Goal: Complete application form

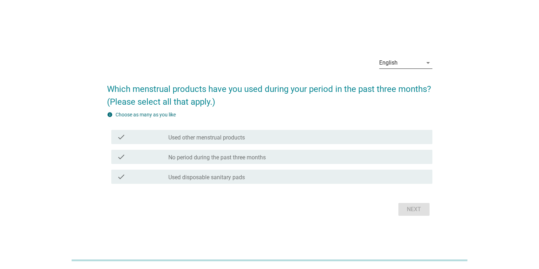
click at [392, 61] on div "English" at bounding box center [388, 63] width 18 height 6
click at [391, 87] on div "ภาษาไทย" at bounding box center [406, 85] width 42 height 9
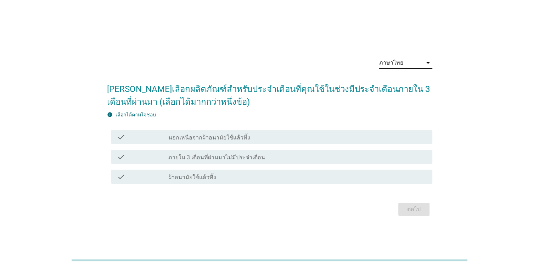
click at [199, 175] on label "ผ้าอนามัยใช้แล้วทิ้ง" at bounding box center [192, 177] width 48 height 7
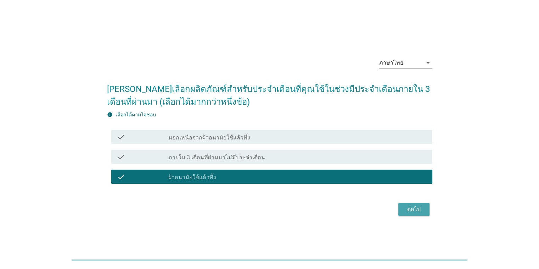
click at [409, 210] on div "ต่อไป" at bounding box center [414, 209] width 20 height 9
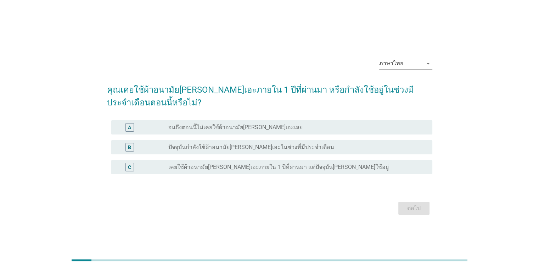
click at [237, 150] on label "ปัจจุบันกำลังใช้ผ้าอนามัย[PERSON_NAME]เอะในช่วงที่มีประจำเดือน" at bounding box center [251, 147] width 166 height 7
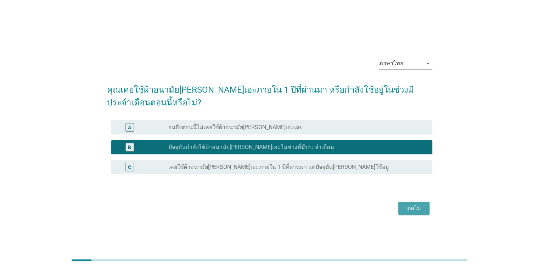
click at [408, 207] on div "ต่อไป" at bounding box center [414, 208] width 20 height 9
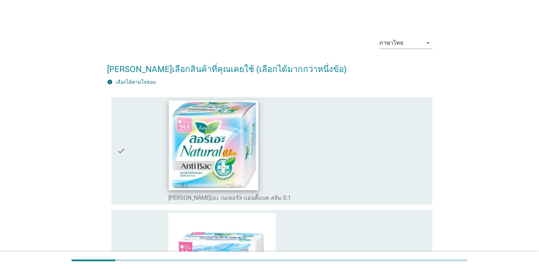
click at [246, 154] on img at bounding box center [213, 144] width 89 height 89
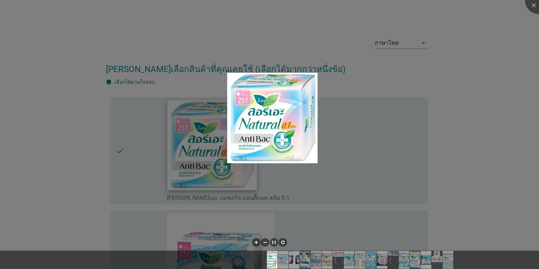
scroll to position [142, 0]
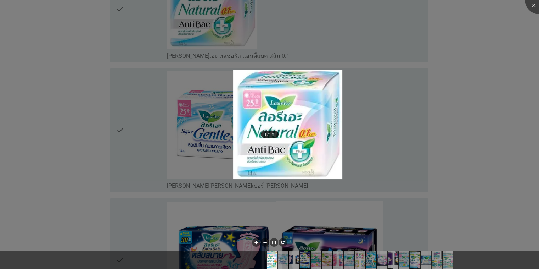
click at [224, 33] on div at bounding box center [269, 134] width 539 height 269
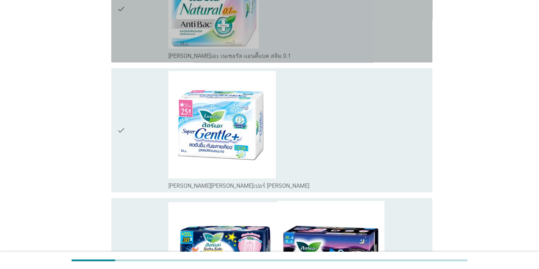
click at [241, 56] on label "[PERSON_NAME]เอะ เนเชอรัล แอนตี้แบค สลิม 0.1" at bounding box center [229, 55] width 123 height 7
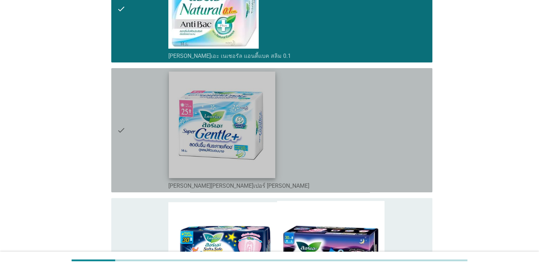
click at [229, 110] on img at bounding box center [222, 124] width 106 height 106
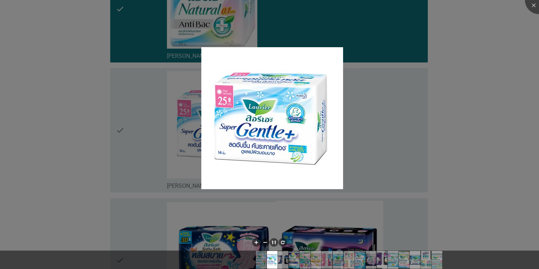
click at [171, 122] on div at bounding box center [269, 134] width 539 height 269
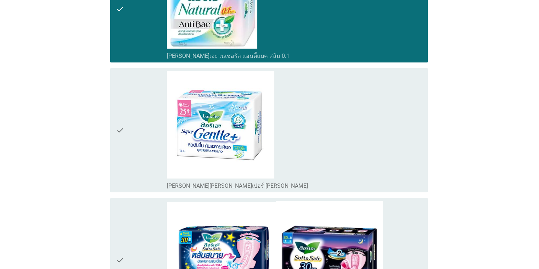
click at [179, 141] on div at bounding box center [269, 134] width 539 height 269
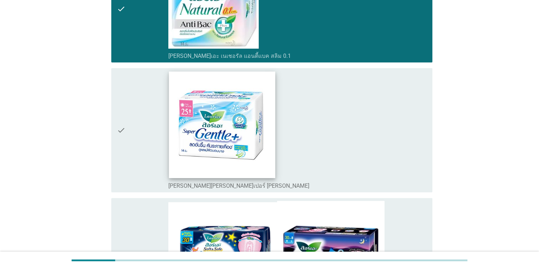
click at [185, 109] on img at bounding box center [222, 124] width 106 height 106
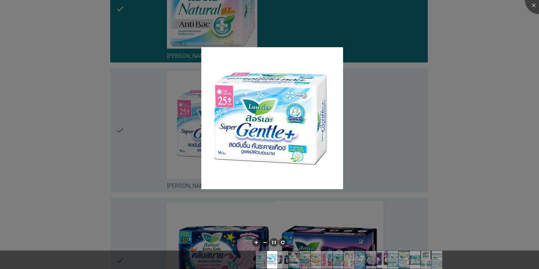
click at [183, 105] on div at bounding box center [269, 134] width 539 height 269
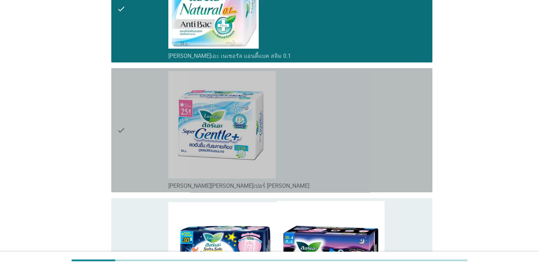
click at [195, 182] on label "[PERSON_NAME][PERSON_NAME]เปอร์ [PERSON_NAME]" at bounding box center [238, 185] width 141 height 7
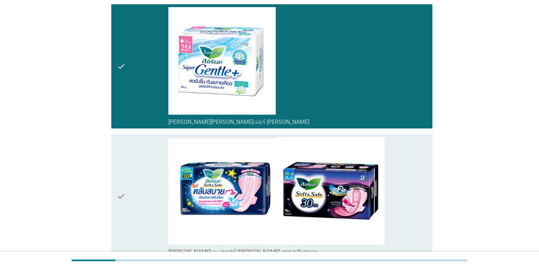
scroll to position [248, 0]
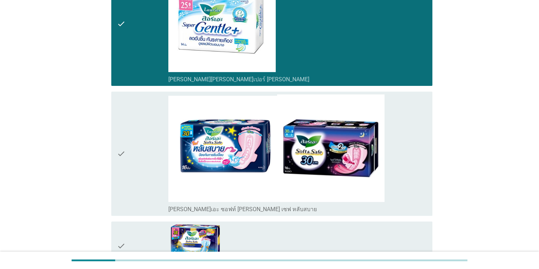
click at [154, 211] on div "check" at bounding box center [143, 153] width 52 height 118
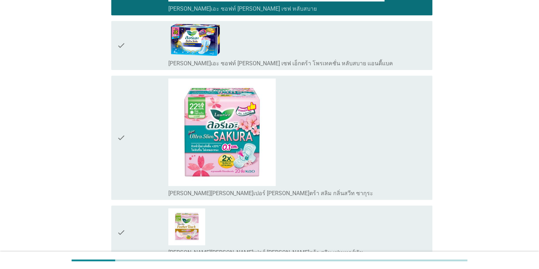
scroll to position [461, 0]
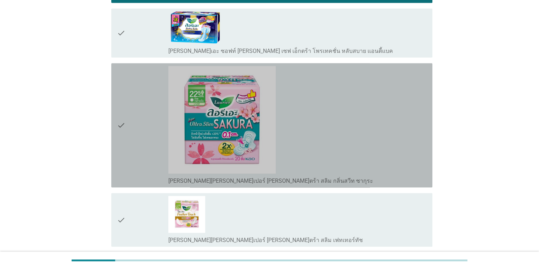
click at [142, 184] on div "check check_box_outline_blank [PERSON_NAME][PERSON_NAME]เปอร์ [PERSON_NAME]ตร้า…" at bounding box center [271, 125] width 321 height 124
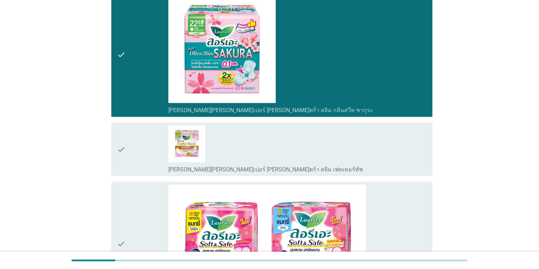
scroll to position [567, 0]
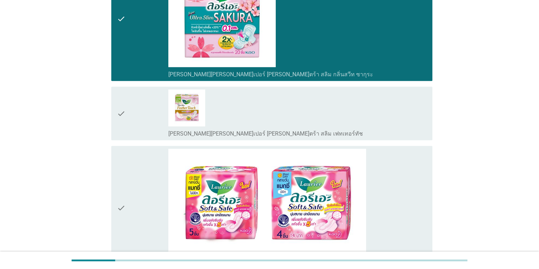
click at [143, 133] on div "check" at bounding box center [143, 113] width 52 height 48
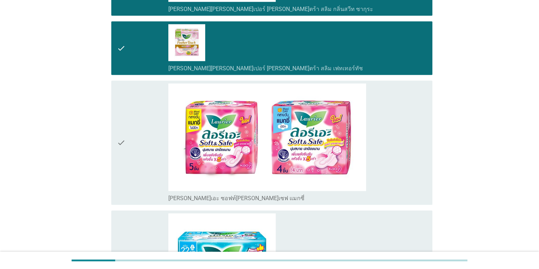
scroll to position [638, 0]
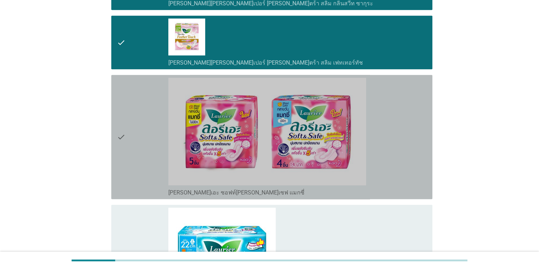
click at [143, 195] on div "check check_box_outline_blank [PERSON_NAME]เอะ ซอฟท์[PERSON_NAME]เซฟ แมกซี่" at bounding box center [271, 137] width 321 height 124
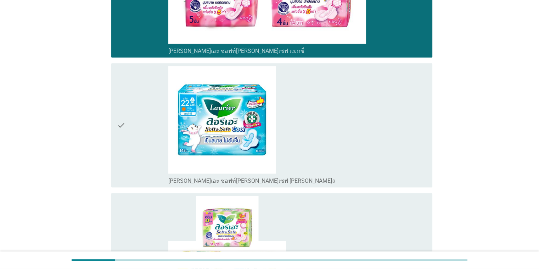
scroll to position [780, 0]
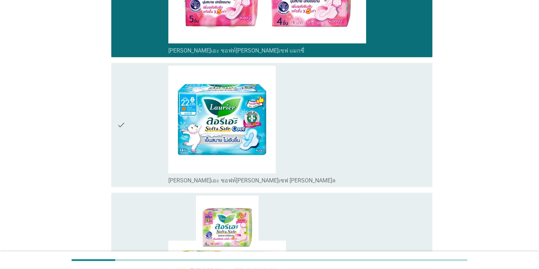
click at [148, 180] on div "check" at bounding box center [143, 125] width 52 height 118
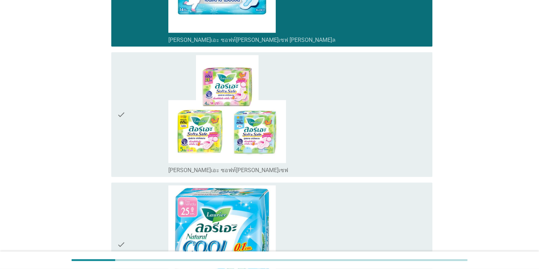
scroll to position [922, 0]
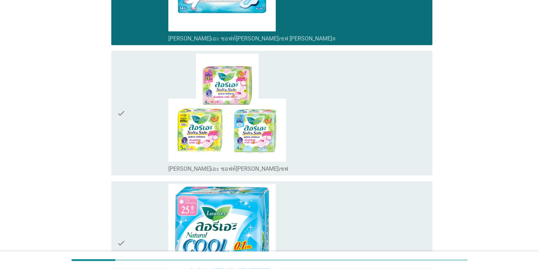
click at [146, 169] on div "check" at bounding box center [143, 113] width 52 height 118
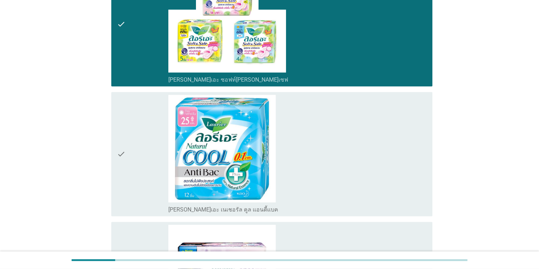
scroll to position [1028, 0]
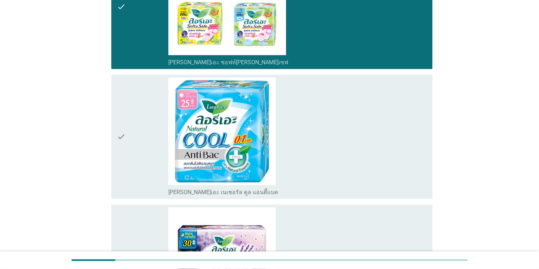
click at [143, 190] on div "check" at bounding box center [143, 136] width 52 height 118
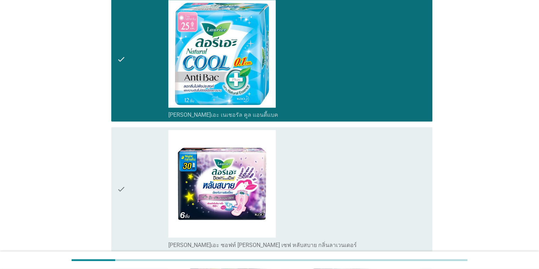
scroll to position [1134, 0]
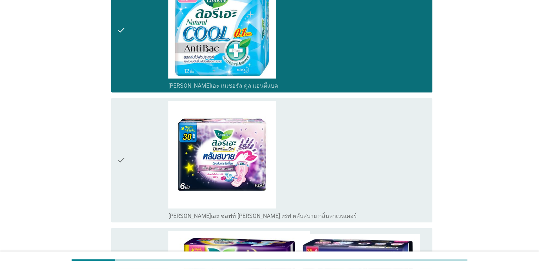
click at [142, 209] on div "check" at bounding box center [143, 160] width 52 height 118
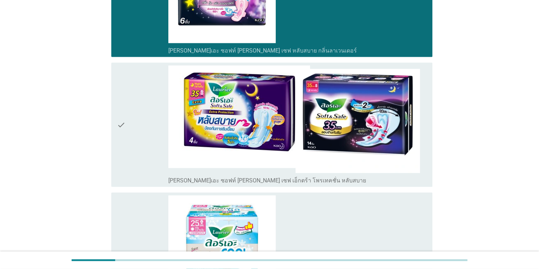
scroll to position [1312, 0]
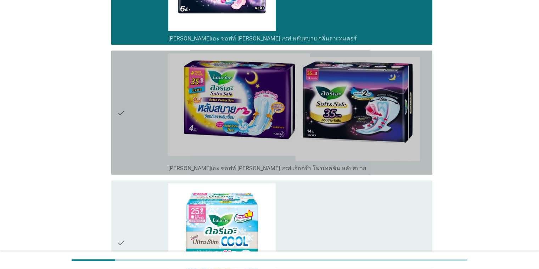
click at [143, 169] on div "check" at bounding box center [143, 112] width 52 height 118
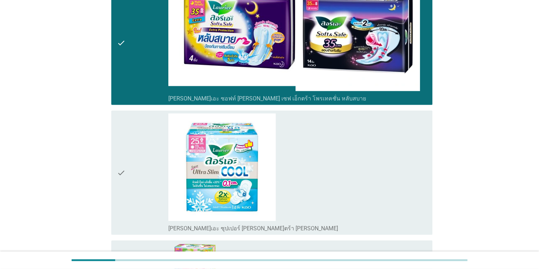
scroll to position [1418, 0]
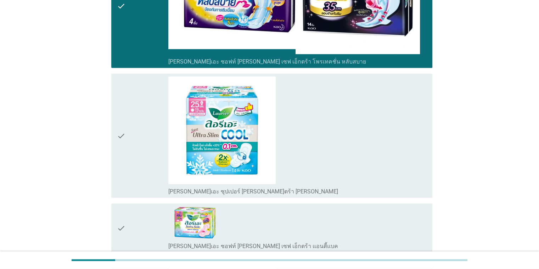
click at [137, 191] on div "check" at bounding box center [143, 136] width 52 height 118
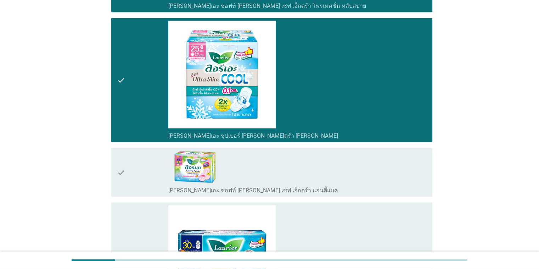
scroll to position [1489, 0]
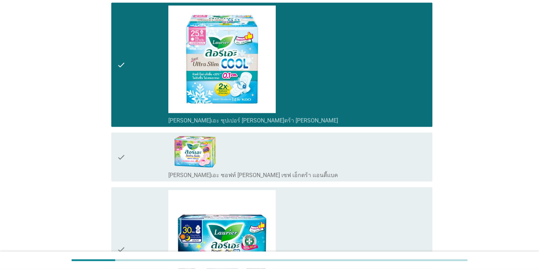
click at [141, 174] on div "check" at bounding box center [143, 156] width 52 height 43
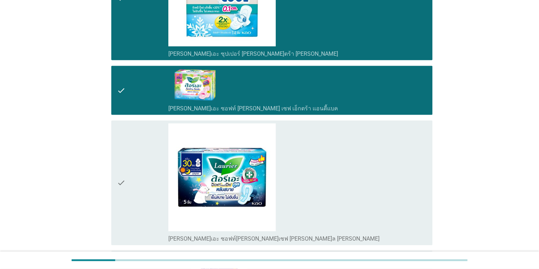
scroll to position [1560, 0]
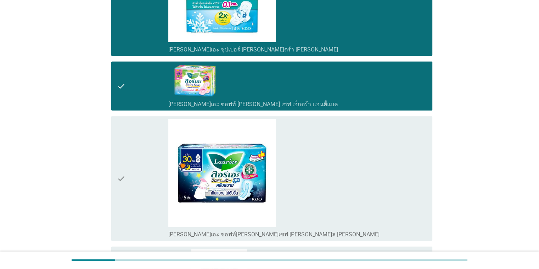
click at [141, 224] on div "check" at bounding box center [143, 178] width 52 height 118
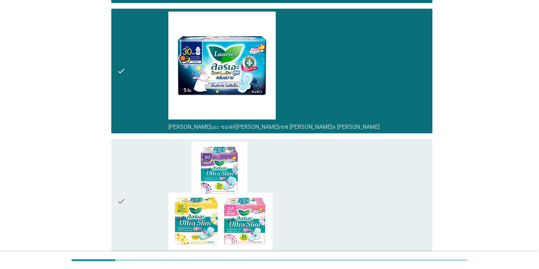
scroll to position [1702, 0]
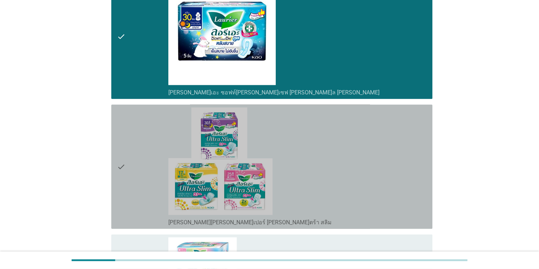
click at [152, 222] on div "check" at bounding box center [143, 166] width 52 height 118
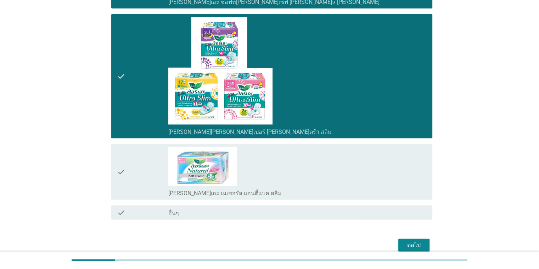
scroll to position [1822, 0]
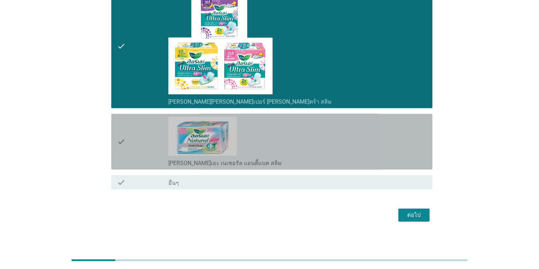
click at [152, 164] on div "check check_box_outline_blank [PERSON_NAME]เอะ เนเชอรัล แอนตี้แบค สลิม" at bounding box center [271, 142] width 321 height 56
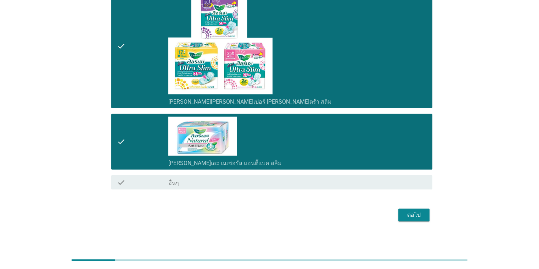
click at [414, 211] on div "ต่อไป" at bounding box center [414, 215] width 20 height 9
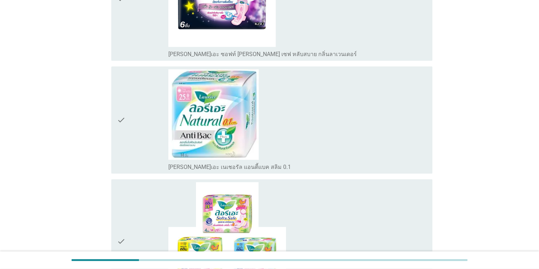
scroll to position [709, 0]
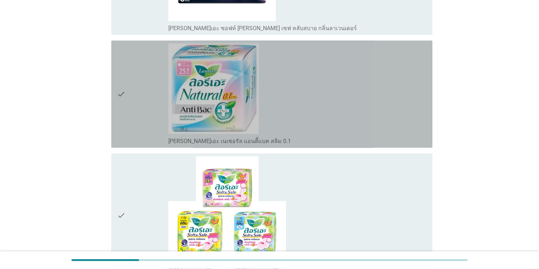
click at [313, 136] on div "check_box_outline_blank [PERSON_NAME]เอะ เนเชอรัล แอนตี้แบค สลิม 0.1" at bounding box center [297, 140] width 258 height 9
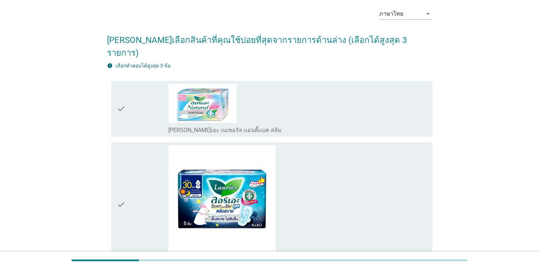
scroll to position [0, 0]
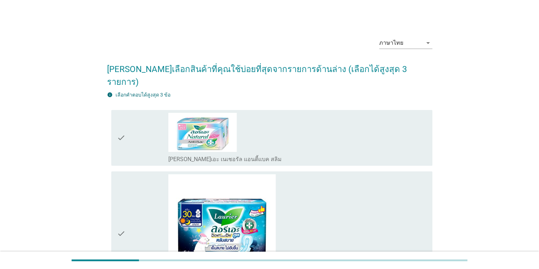
click at [283, 150] on div "check check_box_outline_blank [PERSON_NAME]เอะ เนเชอรัล แอนตี้แบค สลิม" at bounding box center [271, 138] width 321 height 56
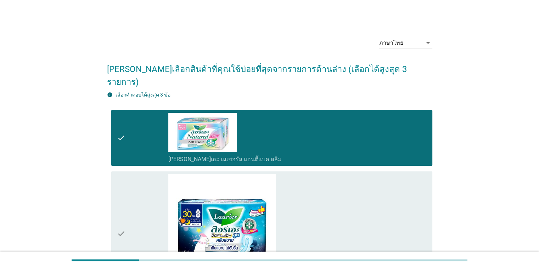
click at [281, 128] on div "check_box_outline_blank [PERSON_NAME]เอะ เนเชอรัล แอนตี้แบค สลิม" at bounding box center [297, 138] width 258 height 50
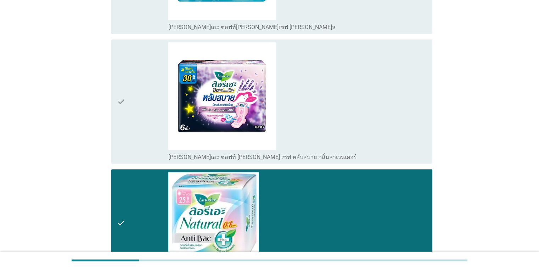
scroll to position [567, 0]
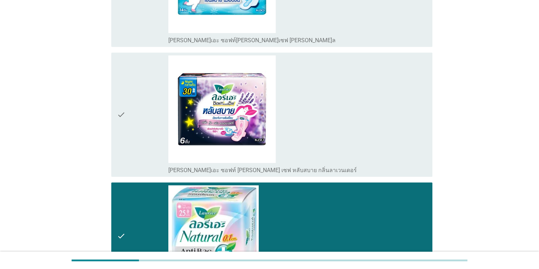
click at [305, 165] on div "check_box_outline_blank [PERSON_NAME]เอะ ซอฟท์ [PERSON_NAME] เซฟ หลับสบาย กลิ่น…" at bounding box center [297, 169] width 258 height 9
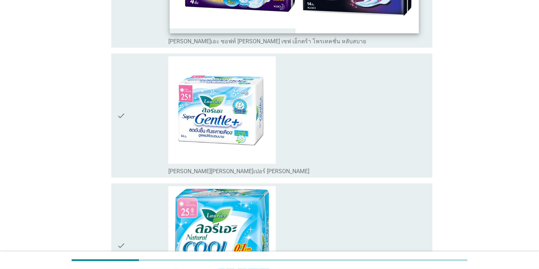
scroll to position [1312, 0]
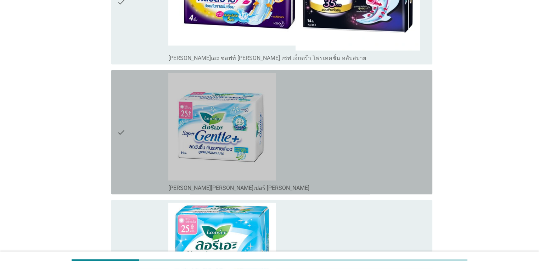
click at [305, 183] on div "check_box_outline_blank [PERSON_NAME][PERSON_NAME]เปอร์ [PERSON_NAME]" at bounding box center [297, 187] width 258 height 9
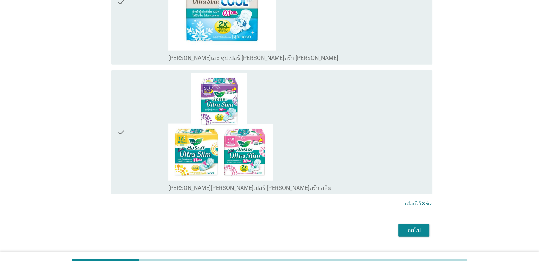
scroll to position [1758, 0]
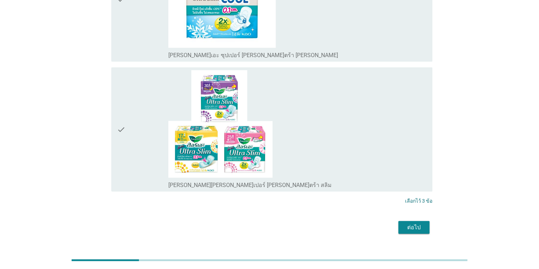
click at [403, 221] on button "ต่อไป" at bounding box center [413, 227] width 31 height 13
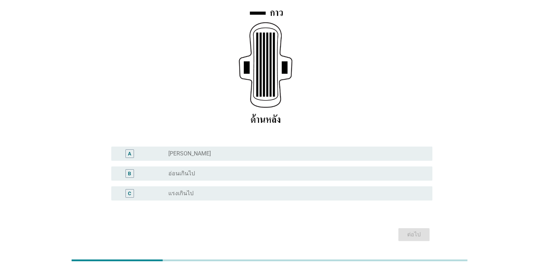
scroll to position [106, 0]
click at [209, 149] on div "radio_button_unchecked [PERSON_NAME]" at bounding box center [294, 152] width 252 height 7
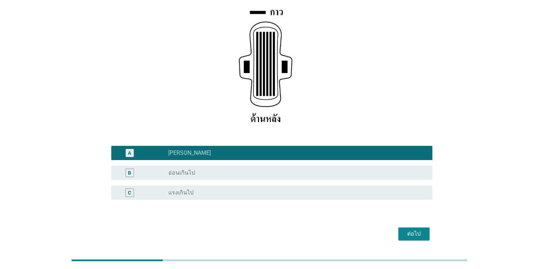
click at [417, 229] on div "ต่อไป" at bounding box center [414, 233] width 20 height 9
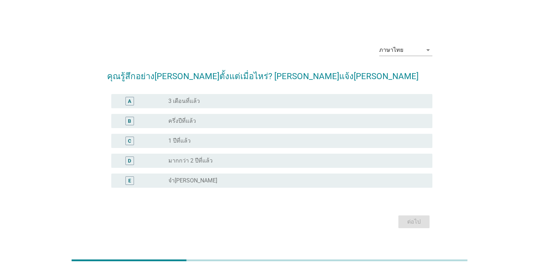
click at [214, 159] on div "radio_button_unchecked มากกว่า 2 ปีที่แล้ว" at bounding box center [294, 160] width 252 height 7
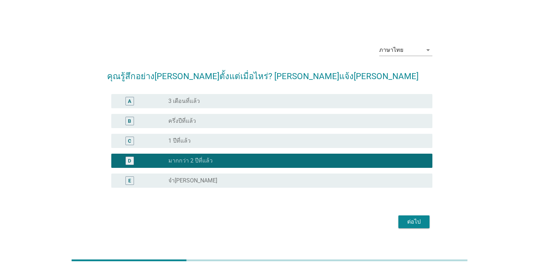
click at [408, 222] on div "ต่อไป" at bounding box center [414, 221] width 20 height 9
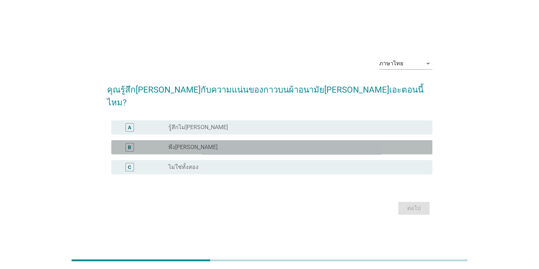
click at [237, 144] on div "radio_button_unchecked พึง[PERSON_NAME]" at bounding box center [294, 147] width 252 height 7
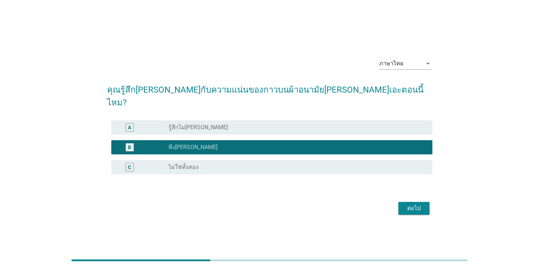
click at [419, 204] on div "ต่อไป" at bounding box center [414, 208] width 20 height 9
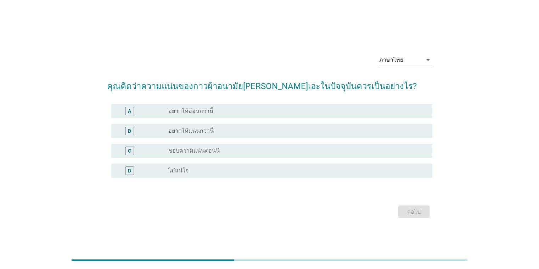
click at [195, 150] on label "ชอบความแน่นตอนนี" at bounding box center [193, 150] width 51 height 7
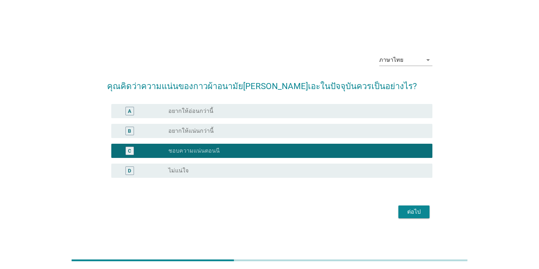
click at [422, 215] on div "ต่อไป" at bounding box center [414, 211] width 20 height 9
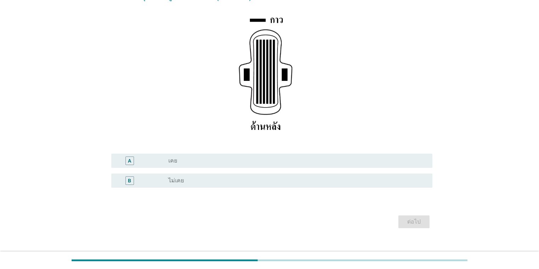
scroll to position [96, 0]
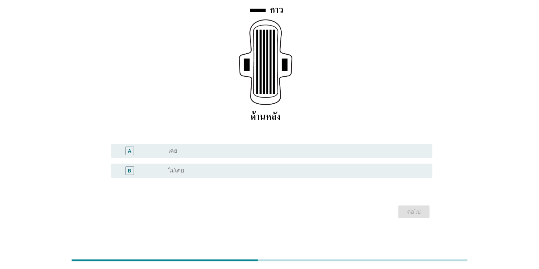
click at [233, 151] on div "radio_button_unchecked เคย" at bounding box center [294, 150] width 252 height 7
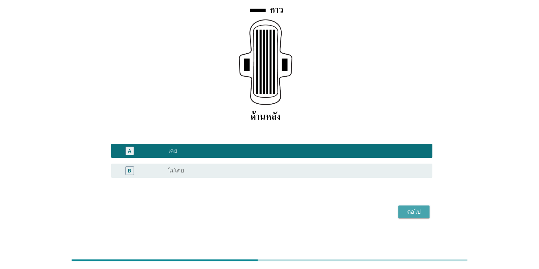
click at [419, 215] on div "ต่อไป" at bounding box center [414, 211] width 20 height 9
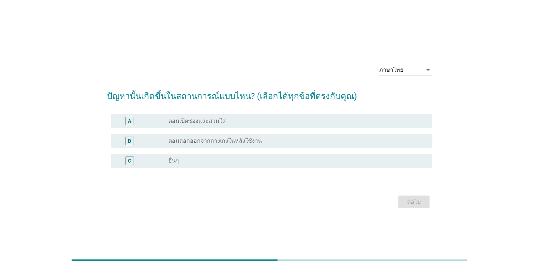
click at [224, 143] on label "ตอนลอกออกจากกางเกงในหลังใช้งาน" at bounding box center [215, 140] width 94 height 7
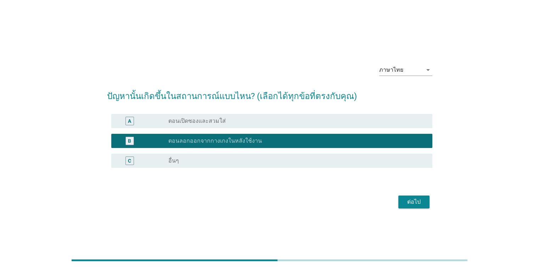
click at [412, 203] on div "ต่อไป" at bounding box center [414, 201] width 20 height 9
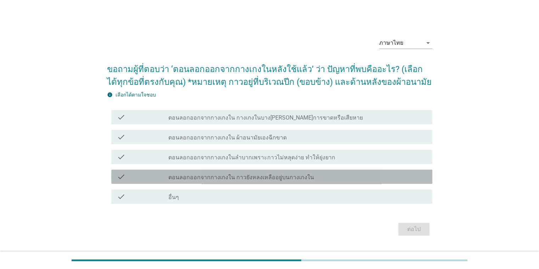
click at [294, 177] on label "ตอนลอกออกจากกางเกงใน กาวยังหลงเหลืออยู่บนกางเกงใน" at bounding box center [241, 177] width 146 height 7
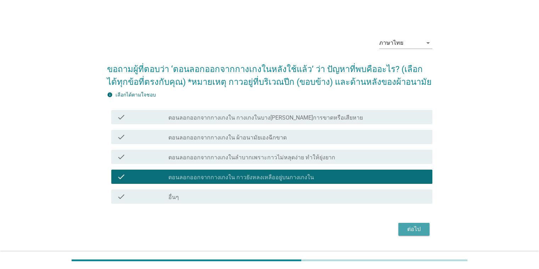
click at [411, 229] on div "ต่อไป" at bounding box center [414, 229] width 20 height 9
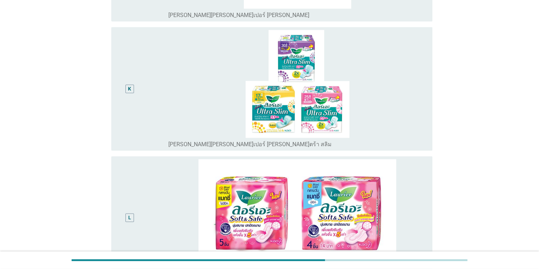
scroll to position [1489, 0]
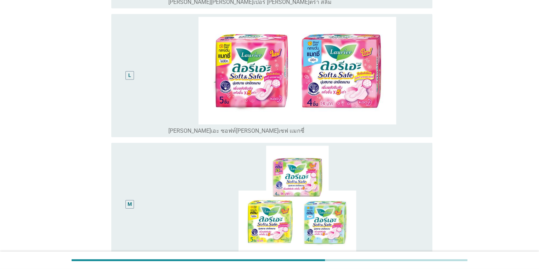
click at [159, 236] on div "M" at bounding box center [143, 204] width 52 height 117
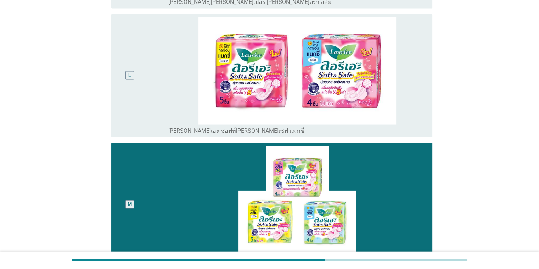
click at [179, 125] on div "radio_button_unchecked [PERSON_NAME]เอะ ซอฟท์[PERSON_NAME]เซฟ แมกซี่" at bounding box center [297, 129] width 258 height 10
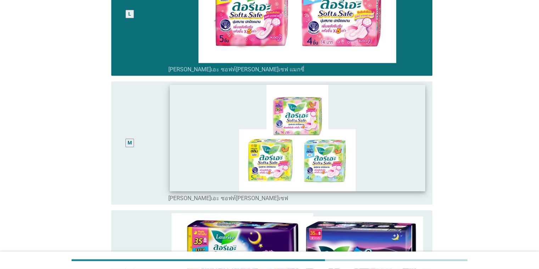
scroll to position [1631, 0]
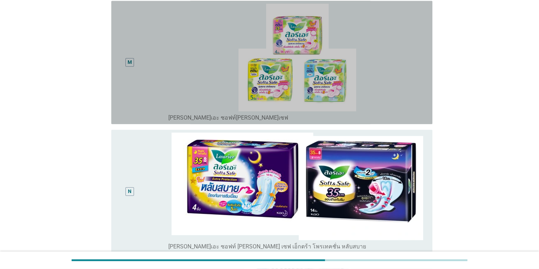
click at [150, 108] on div "M" at bounding box center [143, 62] width 52 height 117
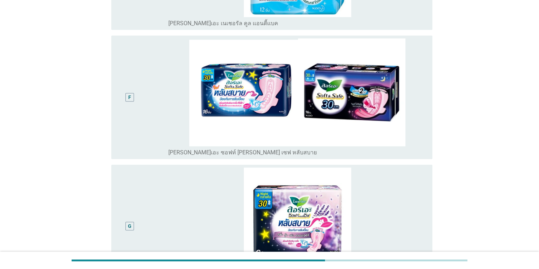
scroll to position [672, 0]
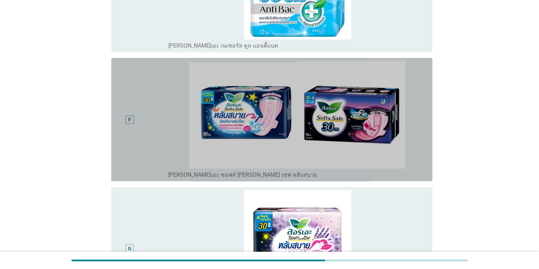
click at [143, 177] on div "F" at bounding box center [143, 119] width 52 height 117
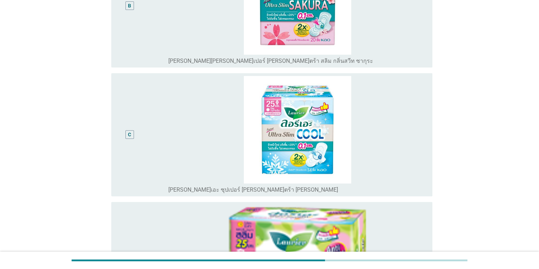
scroll to position [318, 0]
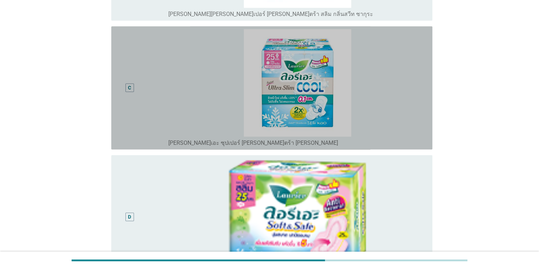
click at [149, 142] on div "C" at bounding box center [143, 87] width 52 height 117
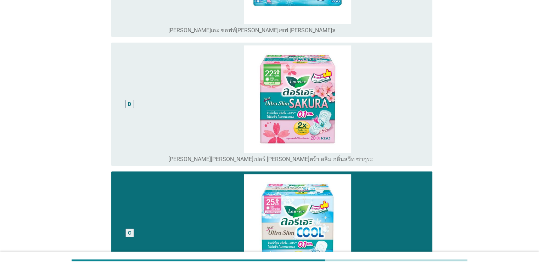
scroll to position [141, 0]
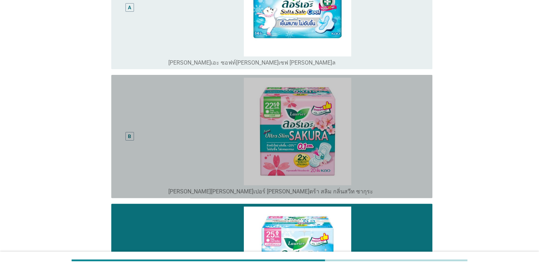
click at [142, 187] on div "B" at bounding box center [130, 136] width 26 height 117
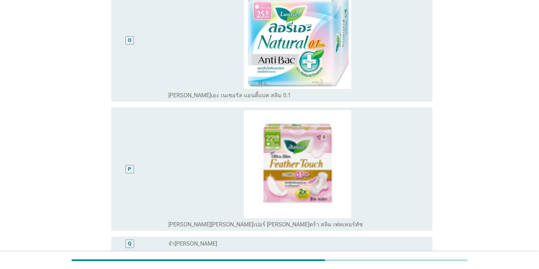
scroll to position [1984, 0]
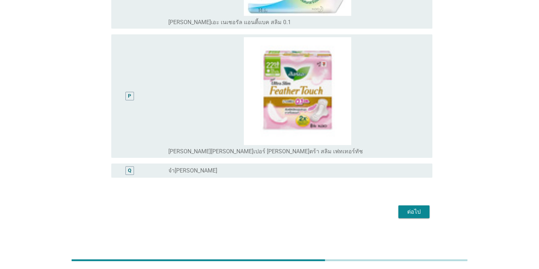
click at [413, 211] on div "ต่อไป" at bounding box center [414, 211] width 20 height 9
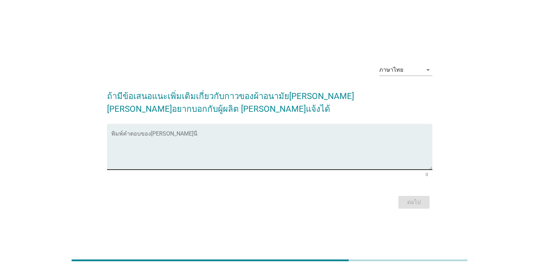
click at [188, 138] on textarea "พิมพ์คำตอบของคุณ ที่นี่" at bounding box center [271, 150] width 321 height 37
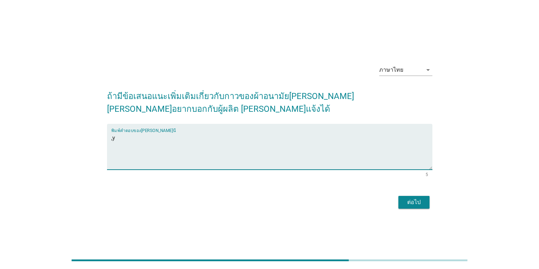
type textarea ","
type textarea "ไม่ถึงกับเป็นปัญหาอะไรมากมายสำหรับฉัน"
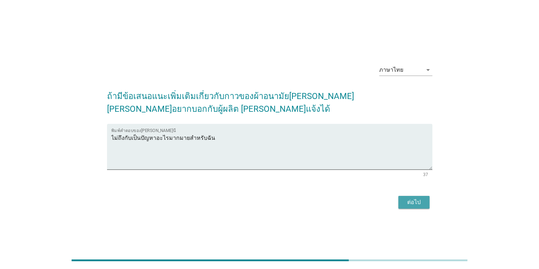
click at [406, 198] on div "ต่อไป" at bounding box center [414, 202] width 20 height 9
